Goal: Find specific page/section: Find specific page/section

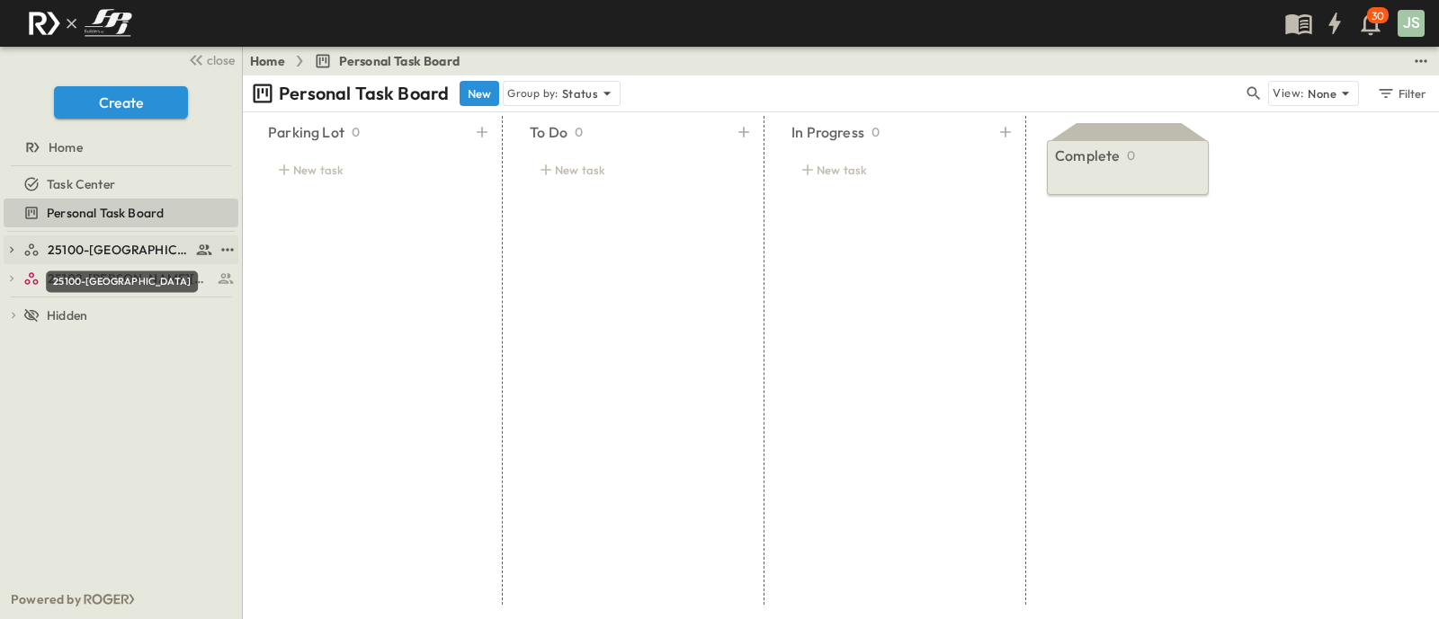
click at [122, 257] on span "25100-[GEOGRAPHIC_DATA]" at bounding box center [119, 250] width 143 height 18
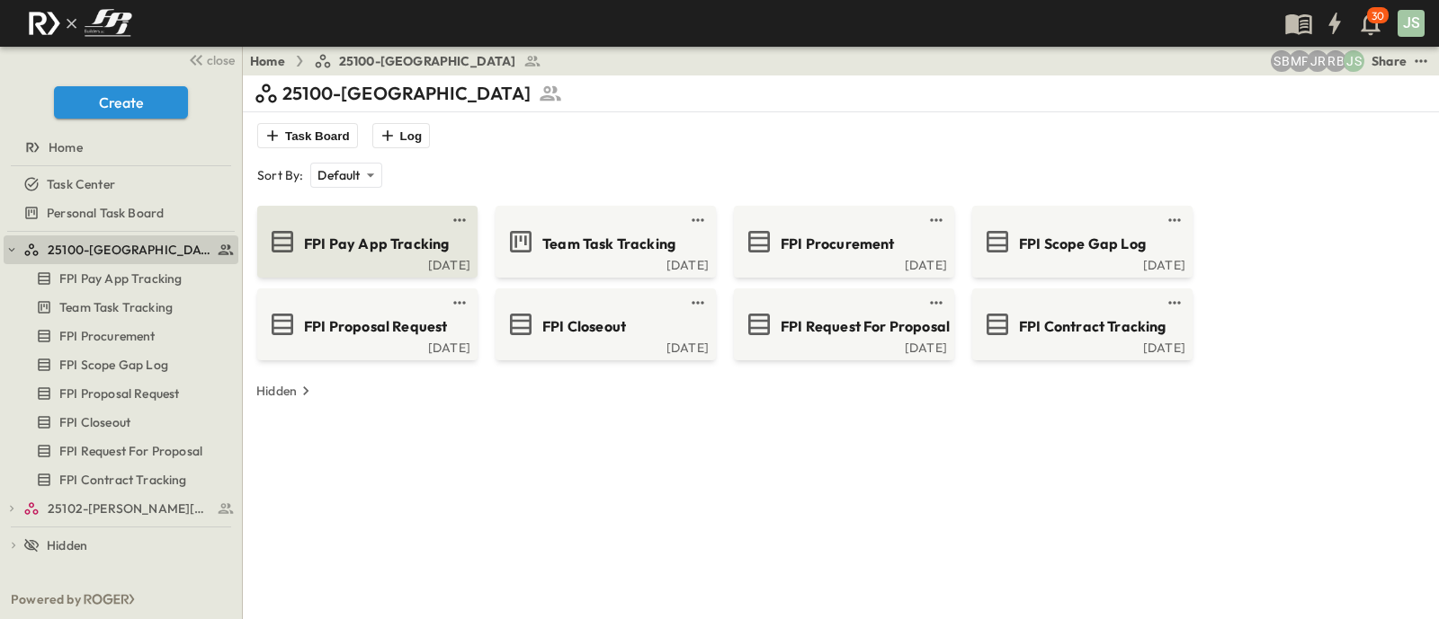
click at [352, 254] on div "FPI Pay App Tracking" at bounding box center [365, 241] width 195 height 29
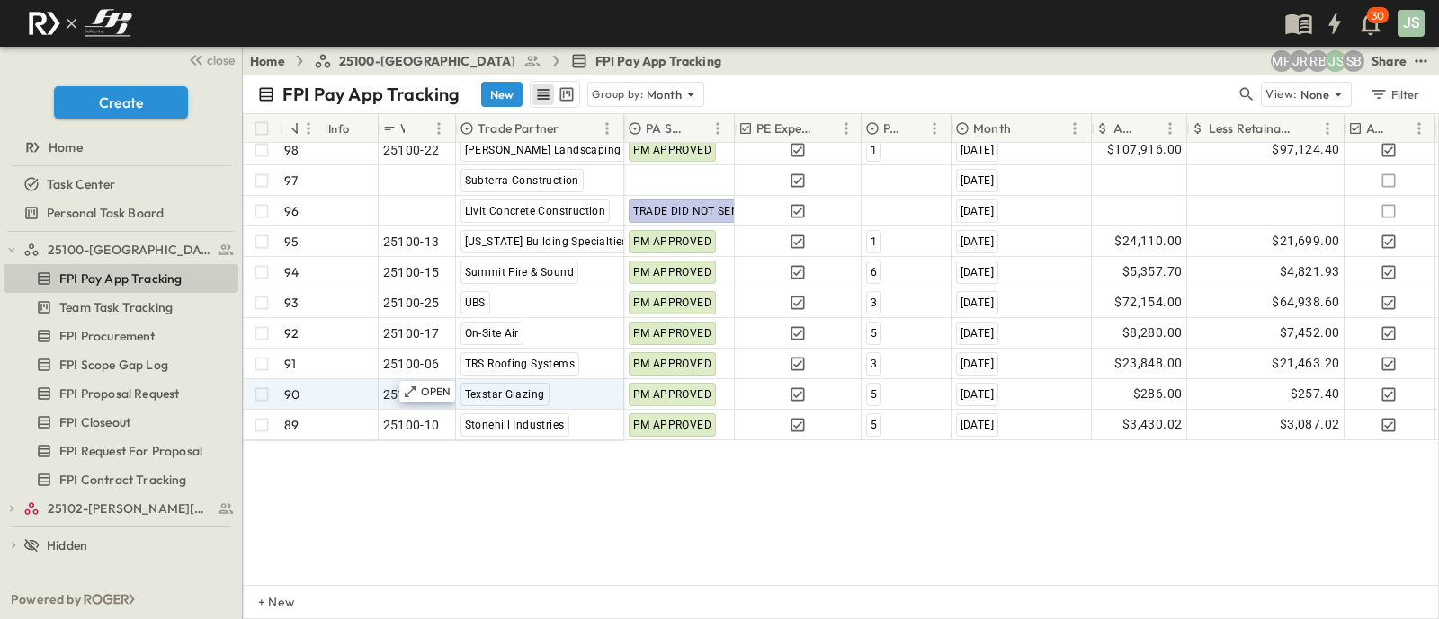
scroll to position [1937, 0]
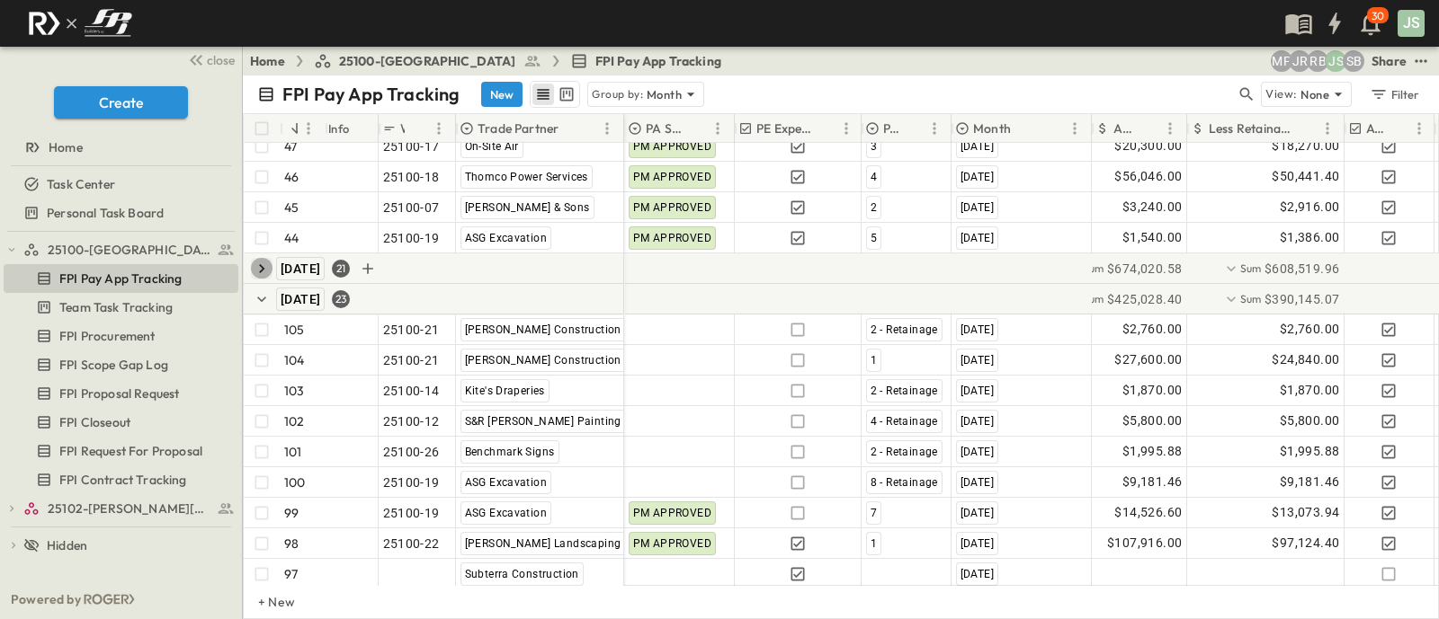
click at [258, 276] on button "button" at bounding box center [262, 269] width 22 height 22
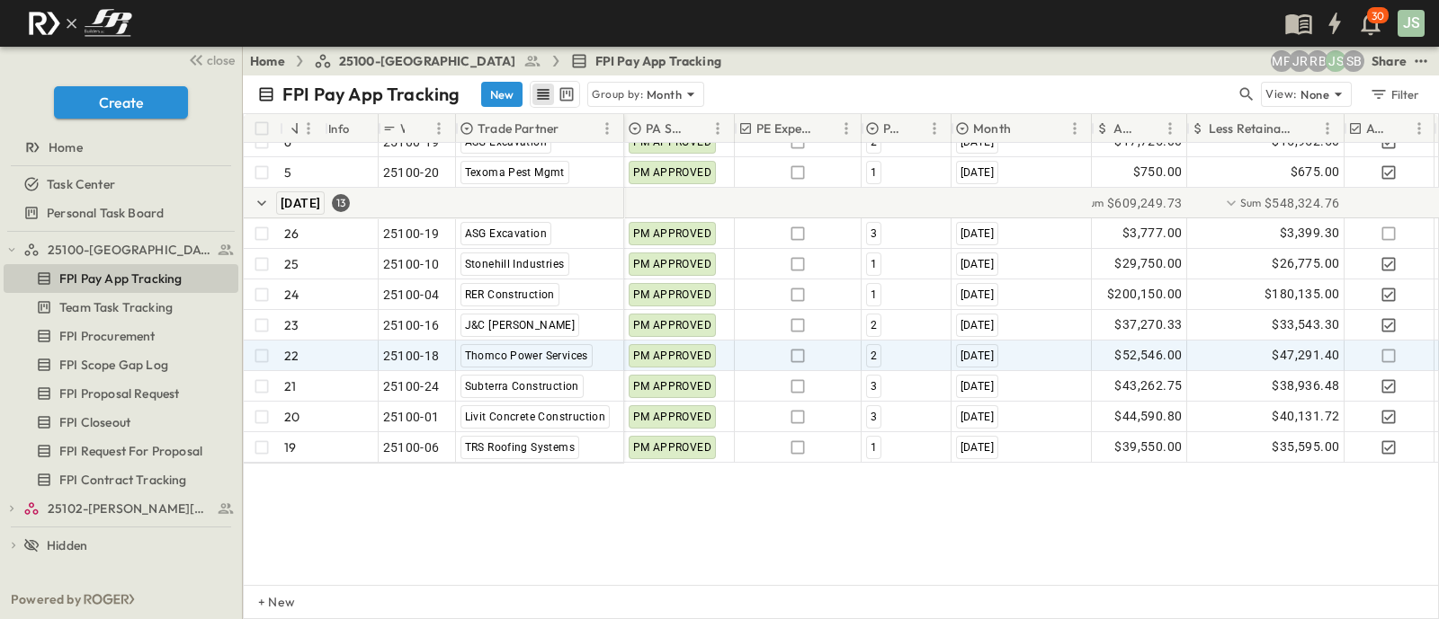
scroll to position [0, 0]
